Goal: Transaction & Acquisition: Download file/media

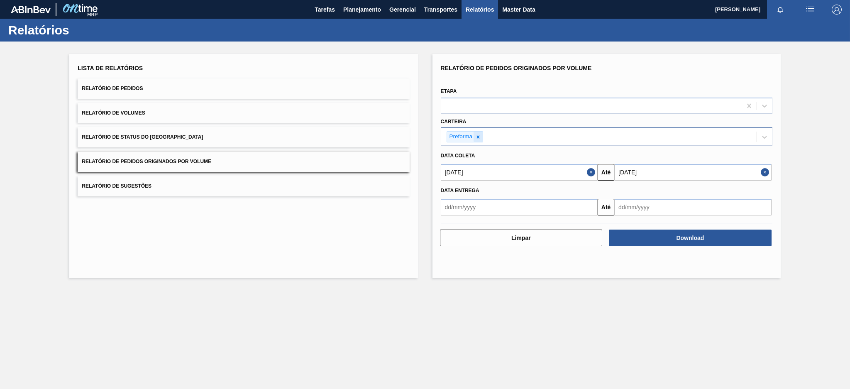
click at [480, 135] on icon at bounding box center [478, 137] width 6 height 6
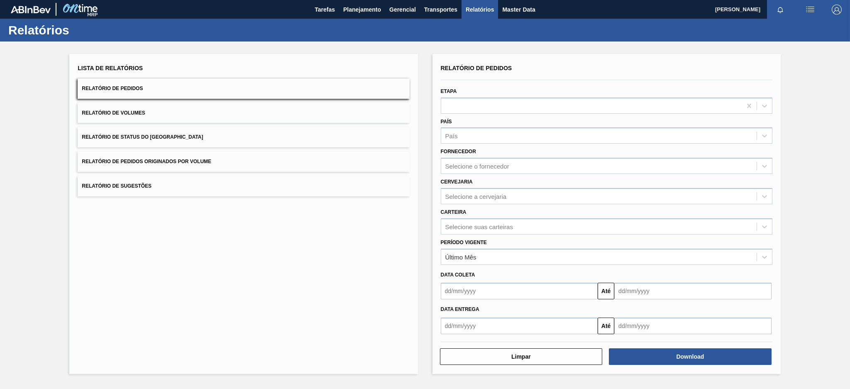
click at [175, 165] on button "Relatório de Pedidos Originados por Volume" at bounding box center [244, 161] width 332 height 20
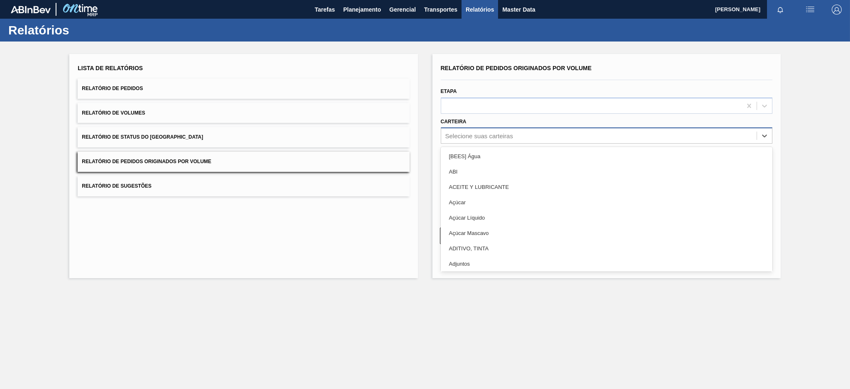
click at [536, 138] on div "Selecione suas carteiras" at bounding box center [598, 136] width 315 height 12
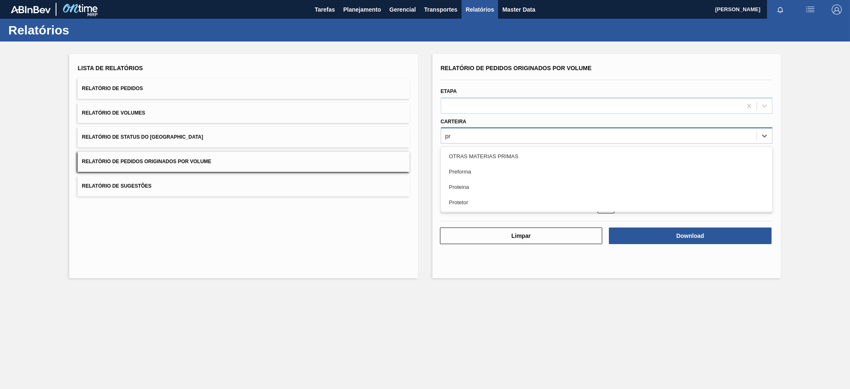
type input "pre"
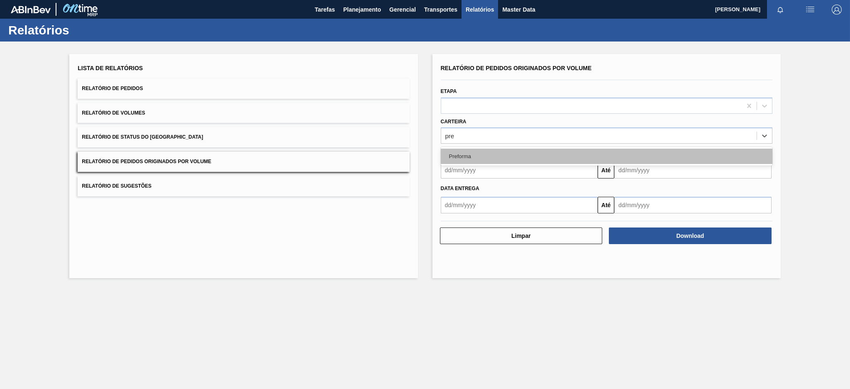
click at [531, 153] on div "Preforma" at bounding box center [607, 156] width 332 height 15
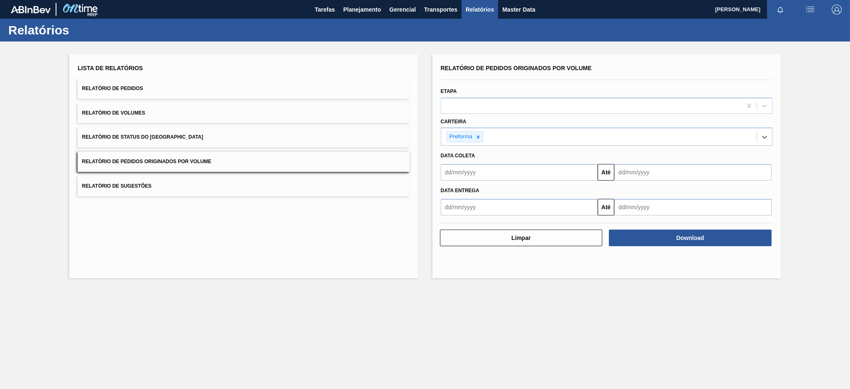
click at [509, 171] on input "text" at bounding box center [519, 172] width 157 height 17
click at [449, 189] on button "Previous Month" at bounding box center [448, 192] width 6 height 6
click at [452, 230] on div "6" at bounding box center [450, 232] width 11 height 11
type input "[DATE]"
click at [750, 165] on input "text" at bounding box center [692, 172] width 157 height 17
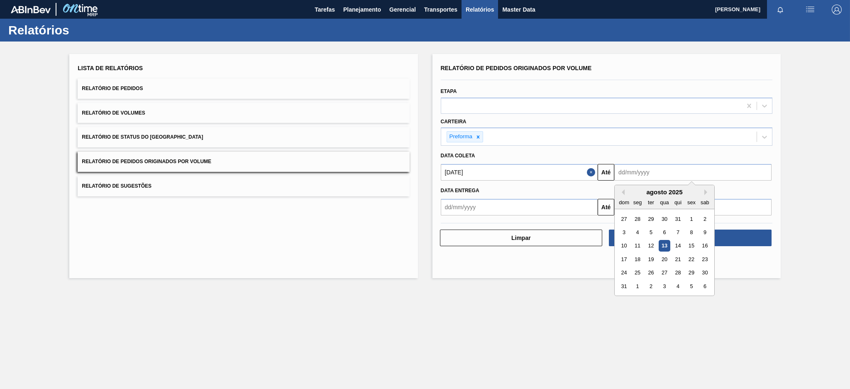
click at [666, 245] on div "13" at bounding box center [664, 245] width 11 height 11
type input "[DATE]"
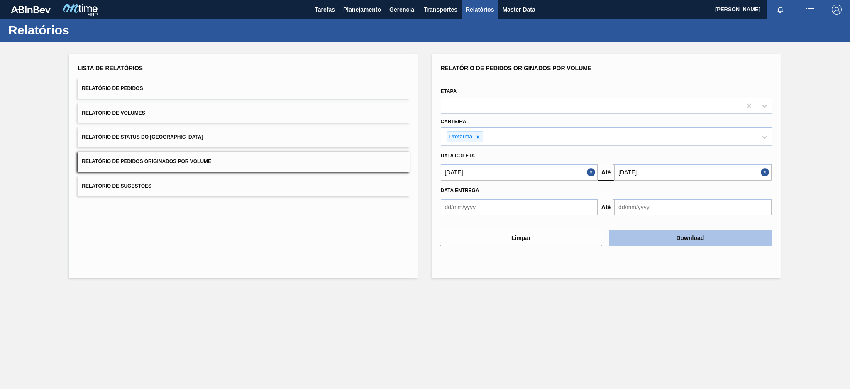
click at [666, 237] on button "Download" at bounding box center [690, 237] width 163 height 17
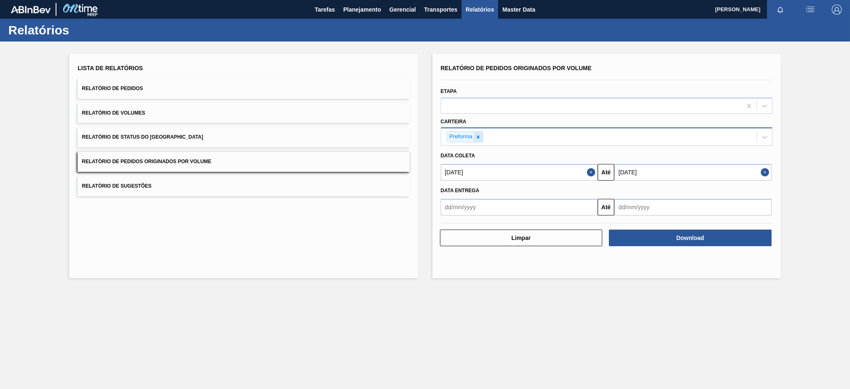
click at [477, 137] on icon at bounding box center [478, 136] width 3 height 3
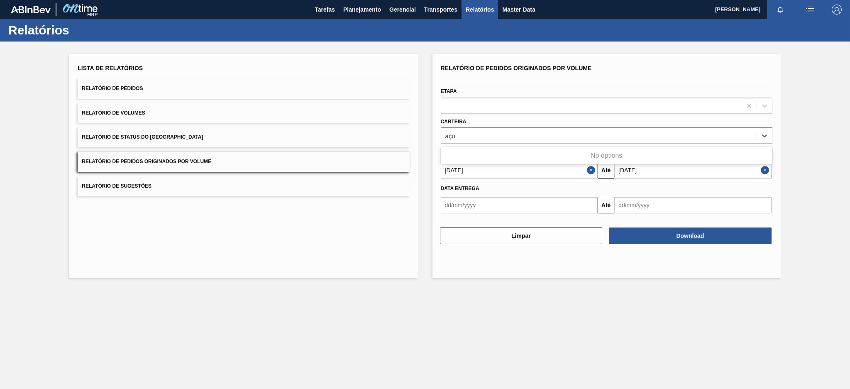
type input "aç"
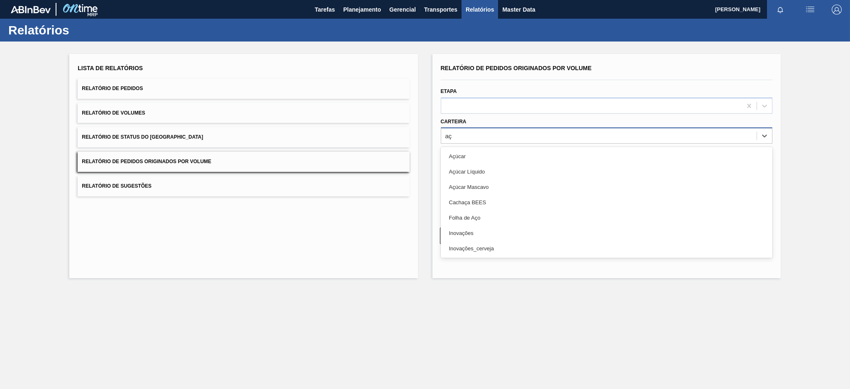
click at [469, 149] on div "Açúcar" at bounding box center [607, 156] width 332 height 15
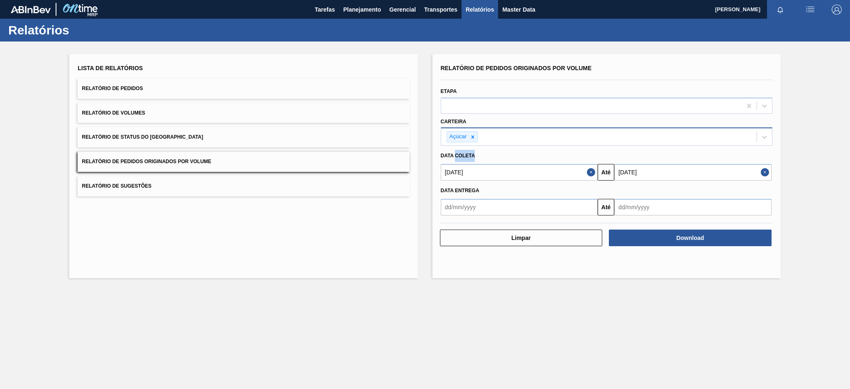
click at [469, 150] on div "Data coleta" at bounding box center [606, 156] width 338 height 12
click at [679, 241] on button "Download" at bounding box center [690, 237] width 163 height 17
click at [474, 141] on div at bounding box center [472, 137] width 9 height 10
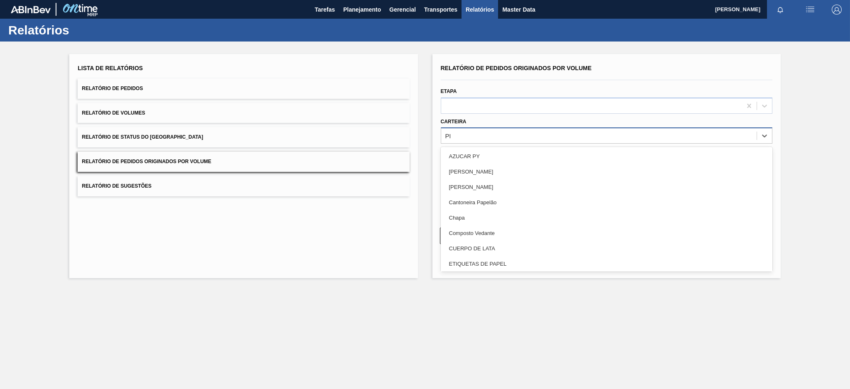
type input "PRE"
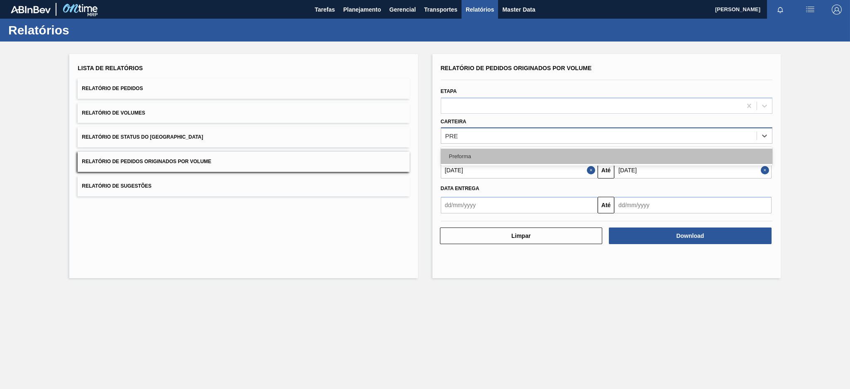
click at [471, 149] on div "Preforma" at bounding box center [607, 156] width 332 height 15
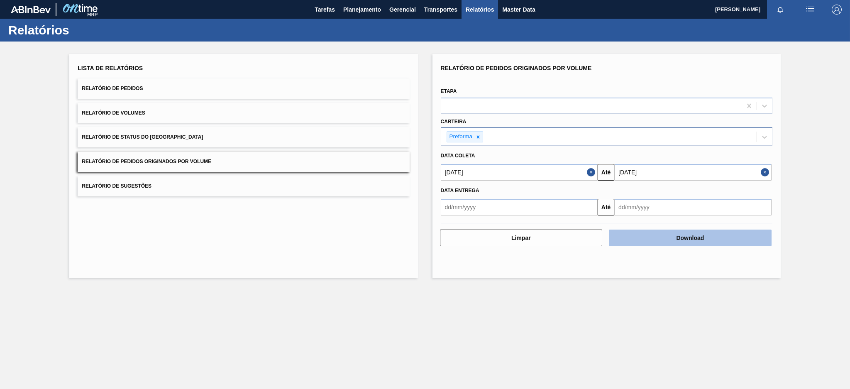
click at [665, 242] on button "Download" at bounding box center [690, 237] width 163 height 17
